Goal: Check status

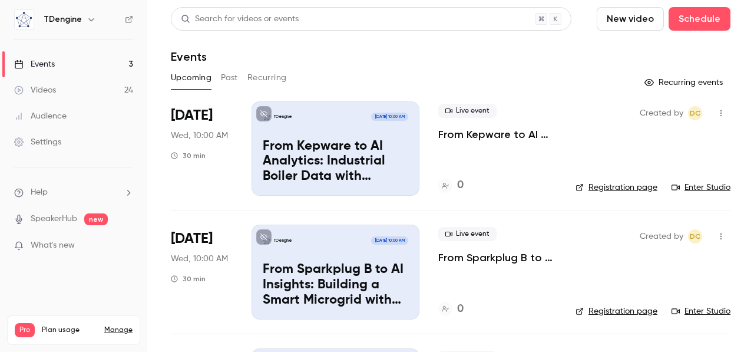
click at [231, 78] on button "Past" at bounding box center [229, 77] width 17 height 19
